Goal: Find specific page/section: Find specific page/section

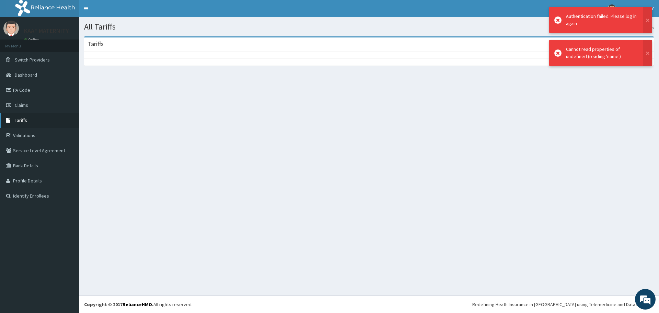
click at [19, 120] on span "Tariffs" at bounding box center [21, 120] width 12 height 6
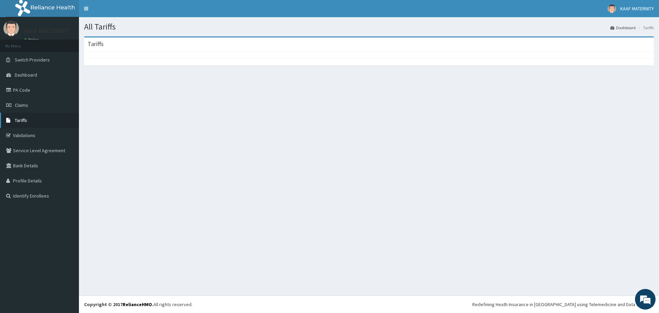
click at [27, 119] on link "Tariffs" at bounding box center [39, 120] width 79 height 15
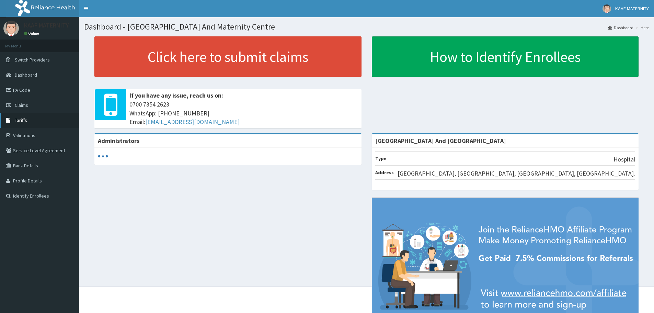
click at [16, 122] on span "Tariffs" at bounding box center [21, 120] width 12 height 6
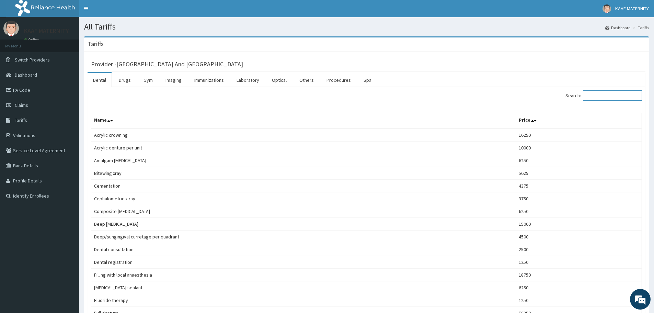
click at [606, 93] on input "Search:" at bounding box center [612, 95] width 59 height 10
click at [247, 79] on link "Laboratory" at bounding box center [248, 80] width 34 height 14
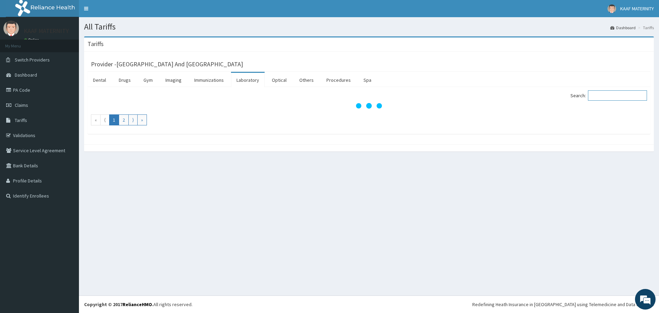
click at [605, 95] on input "Search:" at bounding box center [617, 95] width 59 height 10
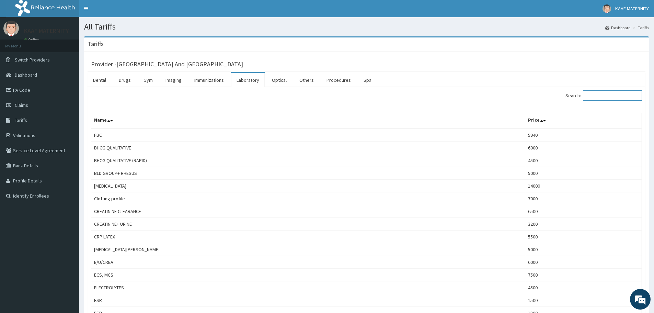
click at [597, 95] on input "Search:" at bounding box center [612, 95] width 59 height 10
click at [127, 81] on link "Drugs" at bounding box center [124, 80] width 23 height 14
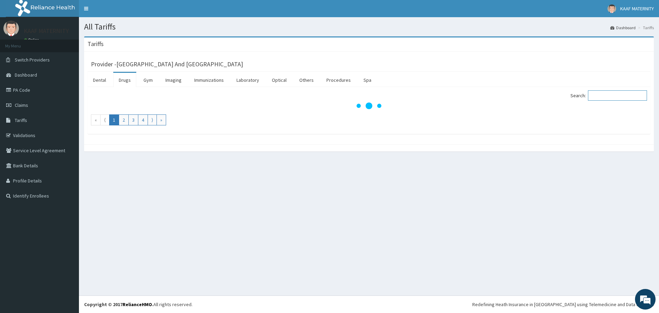
click at [610, 95] on input "Search:" at bounding box center [617, 95] width 59 height 10
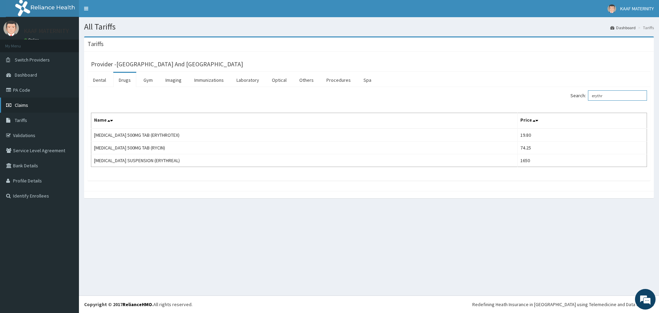
type input "erythr"
click at [22, 105] on span "Claims" at bounding box center [21, 105] width 13 height 6
